Goal: Information Seeking & Learning: Learn about a topic

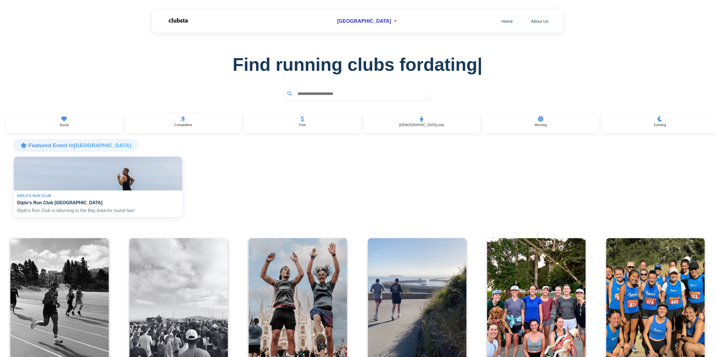
drag, startPoint x: 52, startPoint y: 205, endPoint x: 39, endPoint y: 202, distance: 13.7
click at [39, 202] on div "Diplo's Run Club Diplo's Run Club San Francisco Diplo's Run Club is returning t…" at bounding box center [98, 204] width 169 height 27
